Goal: Task Accomplishment & Management: Complete application form

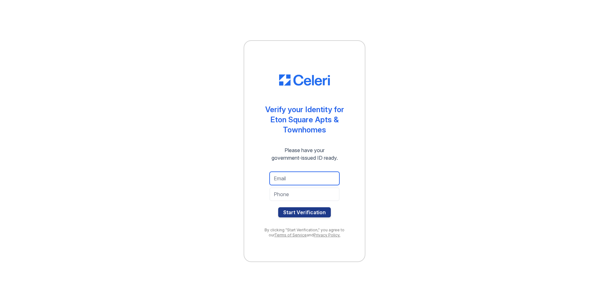
click at [289, 179] on input "email" at bounding box center [305, 178] width 70 height 13
type input "[PERSON_NAME][EMAIL_ADDRESS][PERSON_NAME][DOMAIN_NAME]"
click at [306, 194] on input "tel" at bounding box center [305, 194] width 70 height 13
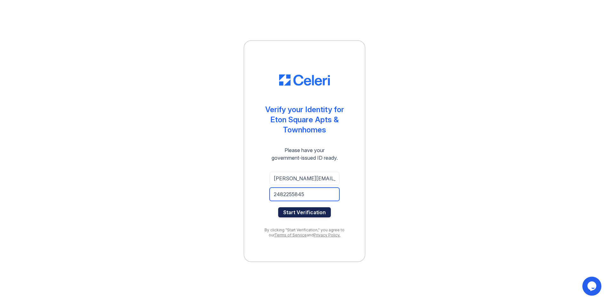
type input "2482255845"
click at [313, 215] on button "Start Verification" at bounding box center [304, 212] width 53 height 10
